Goal: Check status

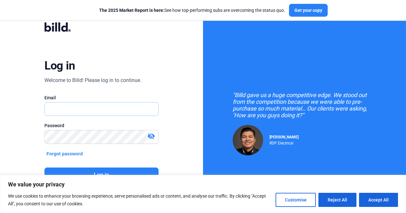
type input "[EMAIL_ADDRESS][PERSON_NAME][DOMAIN_NAME]"
click at [104, 167] on button "Log in" at bounding box center [101, 174] width 114 height 15
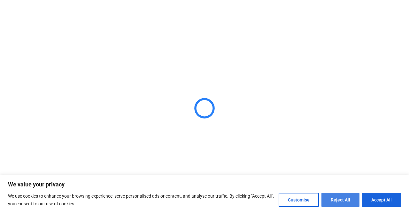
click at [333, 202] on button "Reject All" at bounding box center [341, 199] width 38 height 14
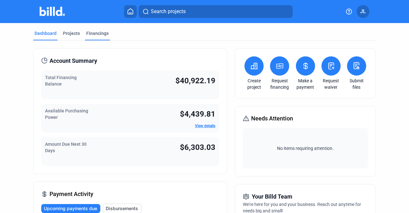
click at [95, 35] on div "Financings" at bounding box center [97, 33] width 22 height 6
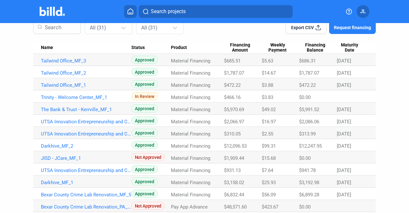
scroll to position [64, 0]
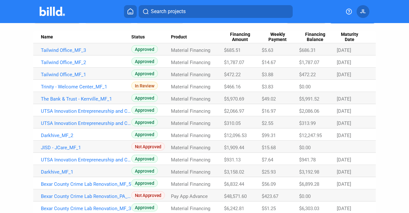
click at [224, 91] on Amount "$466.16" at bounding box center [243, 86] width 38 height 12
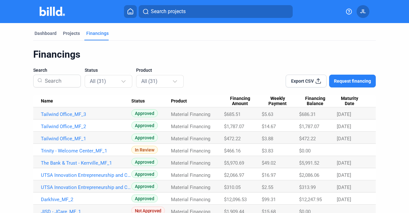
scroll to position [32, 0]
